Goal: Task Accomplishment & Management: Manage account settings

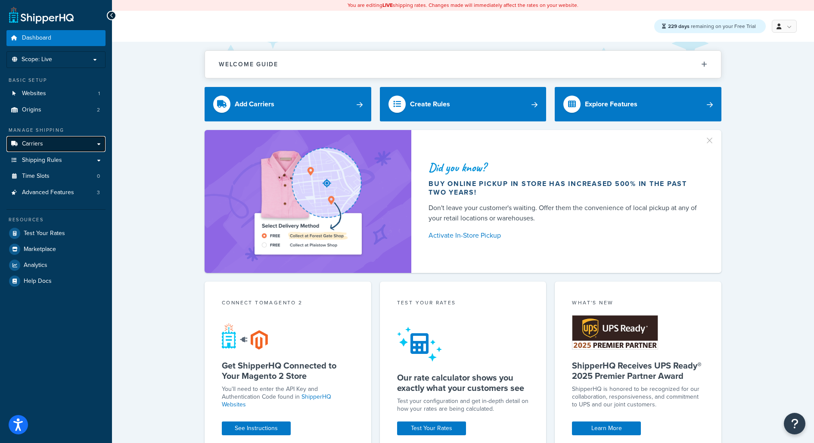
click at [69, 139] on link "Carriers" at bounding box center [55, 144] width 99 height 16
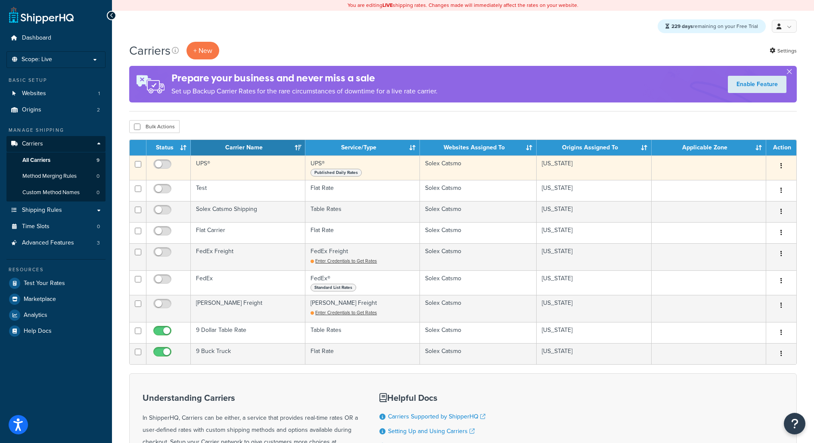
click at [780, 167] on button "button" at bounding box center [781, 166] width 12 height 14
click at [758, 222] on link "Delete" at bounding box center [747, 219] width 68 height 18
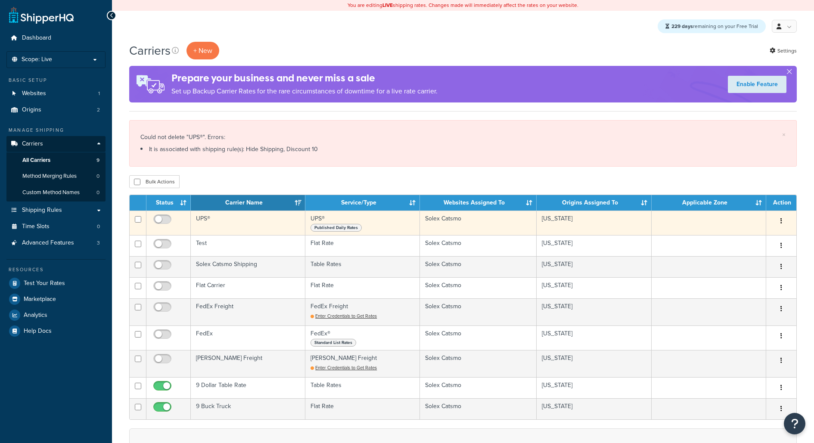
click at [786, 221] on button "button" at bounding box center [781, 222] width 12 height 14
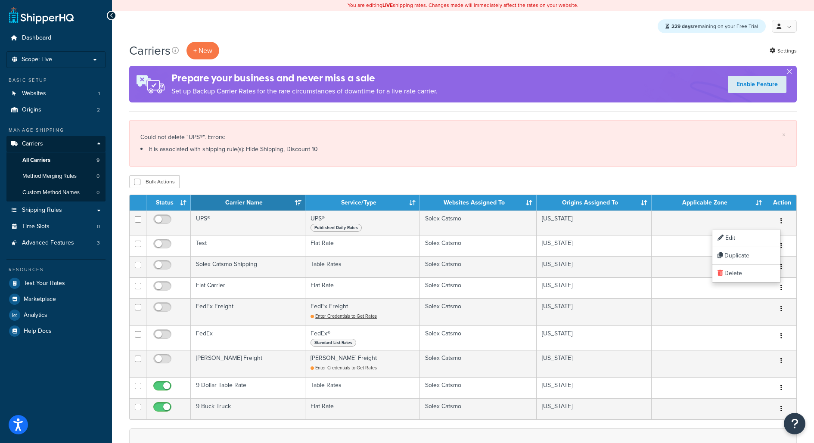
click at [730, 171] on div "Carriers + New Settings Prepare your business and never miss a sale Set up Back…" at bounding box center [463, 333] width 702 height 582
click at [86, 217] on link "Shipping Rules" at bounding box center [55, 210] width 99 height 16
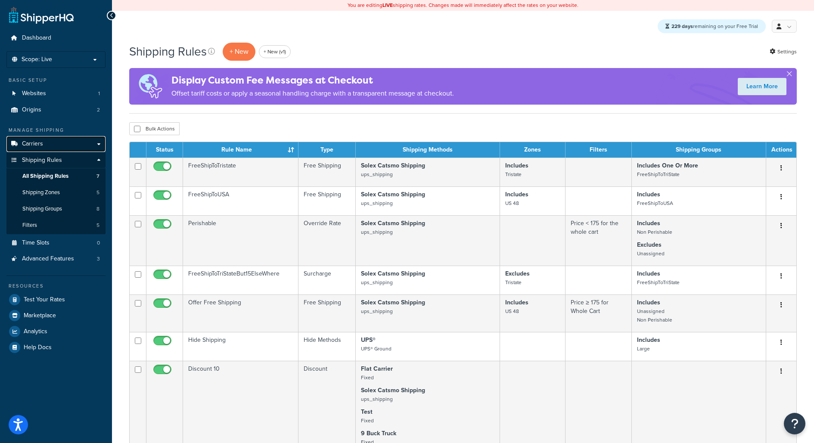
click at [68, 149] on link "Carriers" at bounding box center [55, 144] width 99 height 16
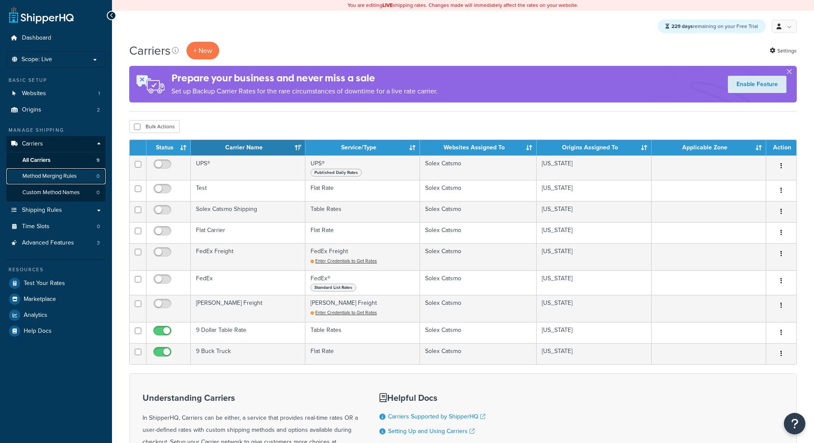
click at [75, 178] on span "Method Merging Rules" at bounding box center [49, 176] width 54 height 7
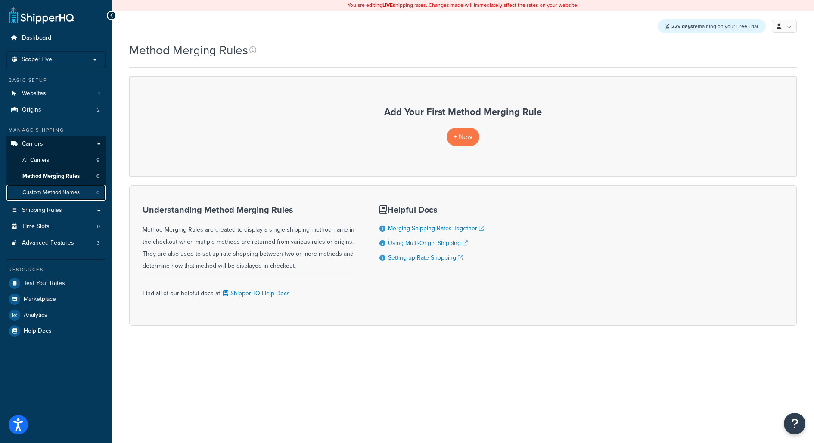
click at [55, 193] on span "Custom Method Names" at bounding box center [50, 192] width 57 height 7
